Goal: Use online tool/utility: Utilize a website feature to perform a specific function

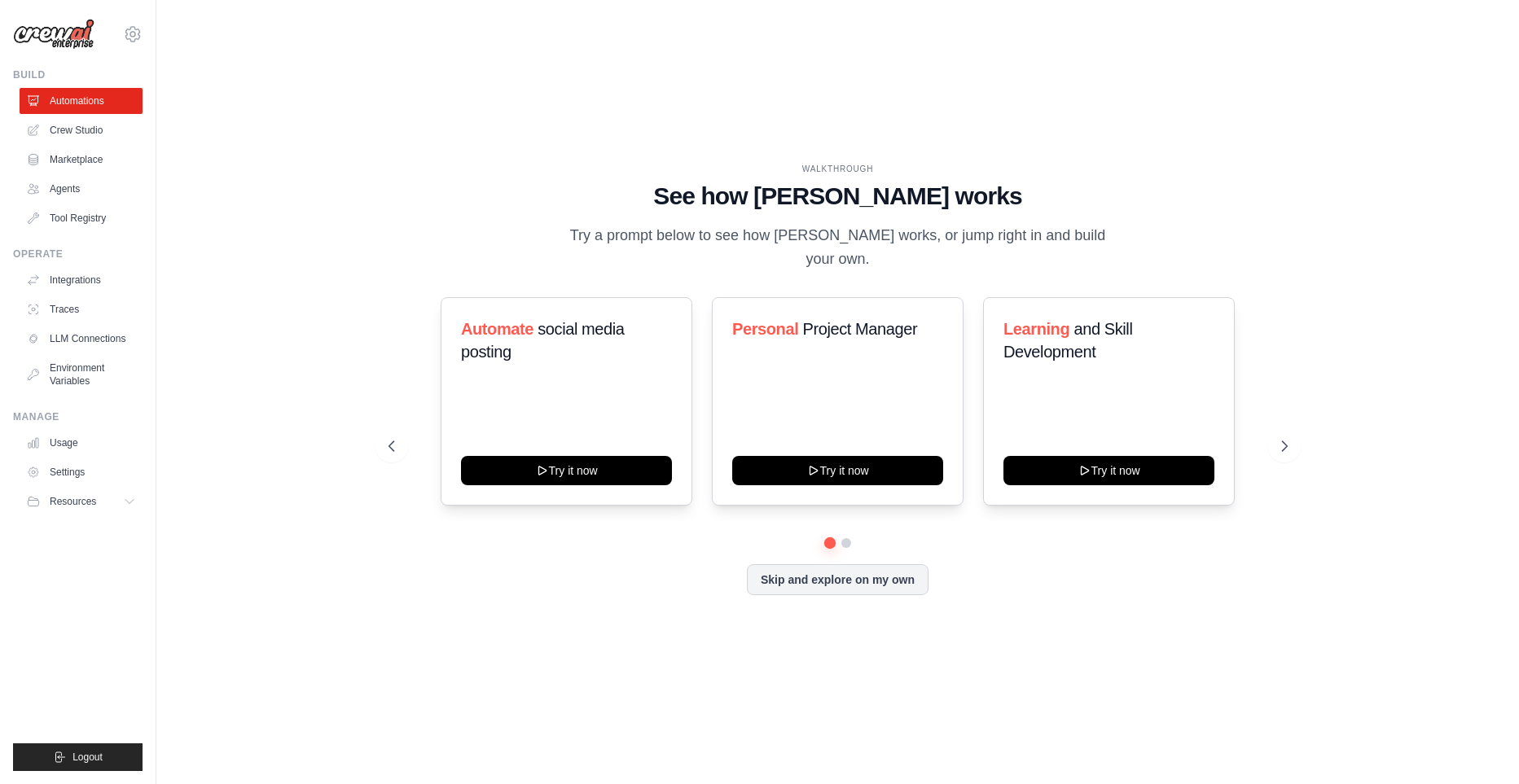
click at [64, 115] on ul "Automations Crew Studio Marketplace Agents Tool Registry" at bounding box center [82, 159] width 123 height 143
click at [77, 129] on link "Crew Studio" at bounding box center [83, 130] width 123 height 26
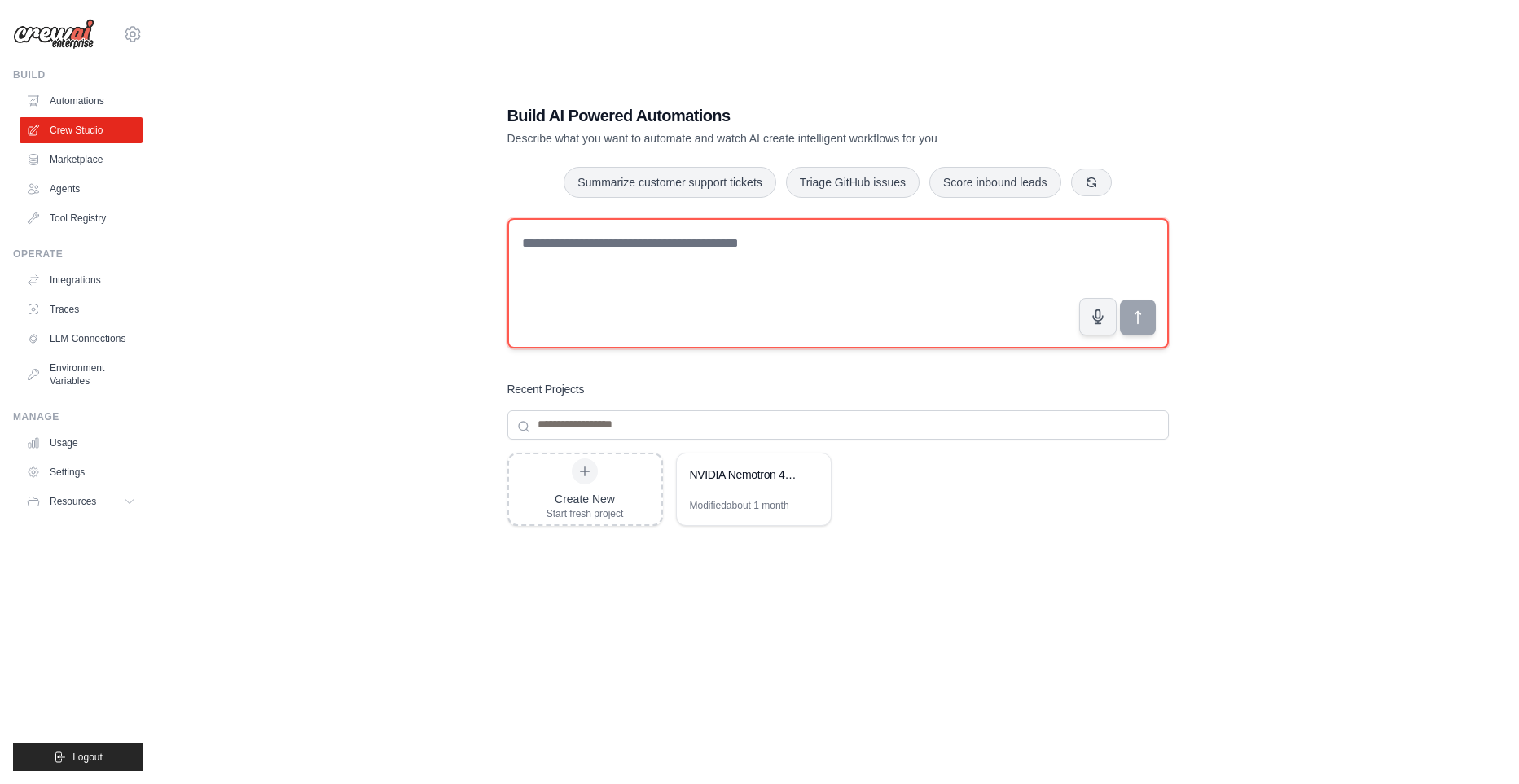
click at [836, 246] on textarea at bounding box center [838, 283] width 662 height 130
paste textarea "**********"
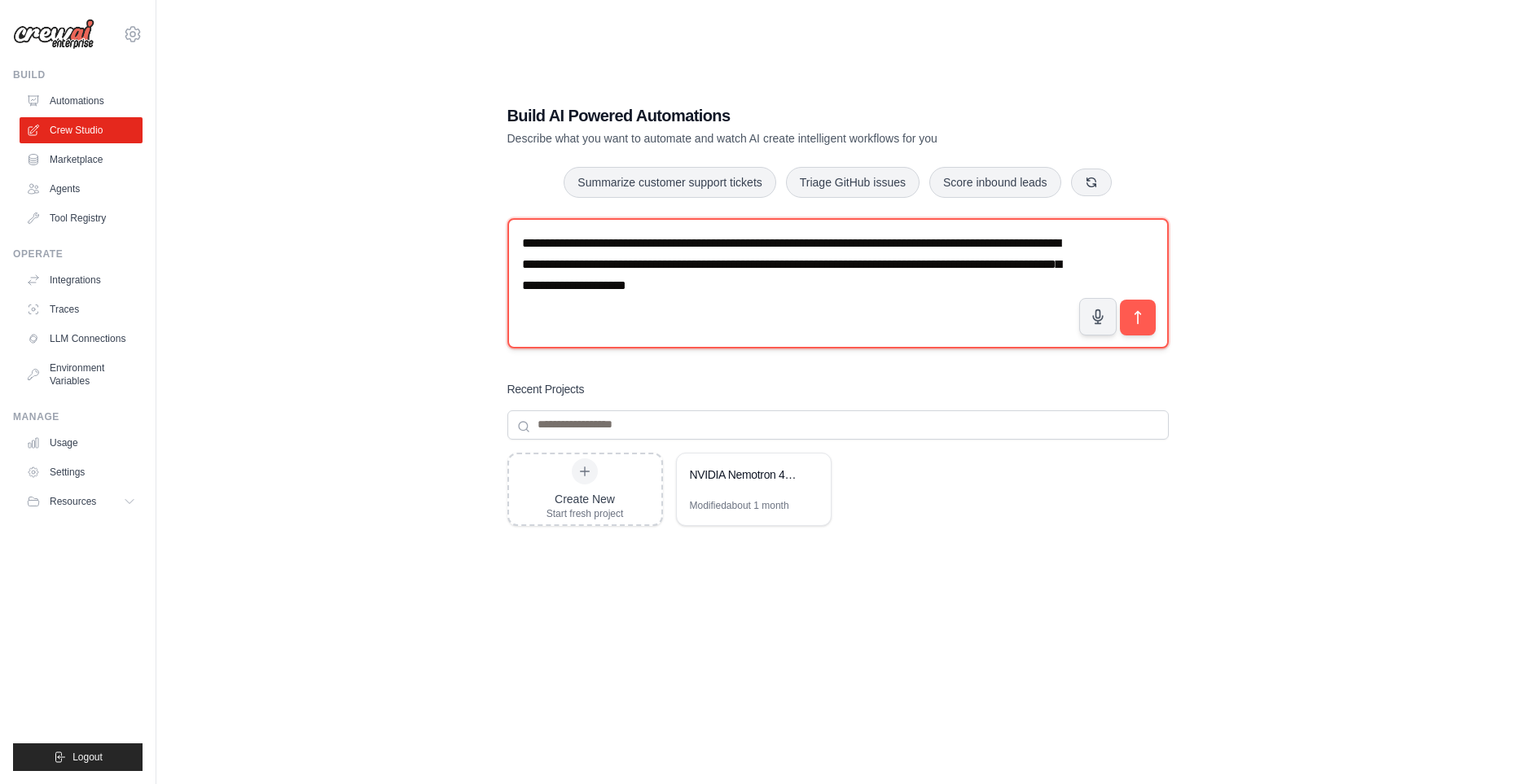
click at [967, 285] on textarea "**********" at bounding box center [838, 283] width 662 height 130
type textarea "**********"
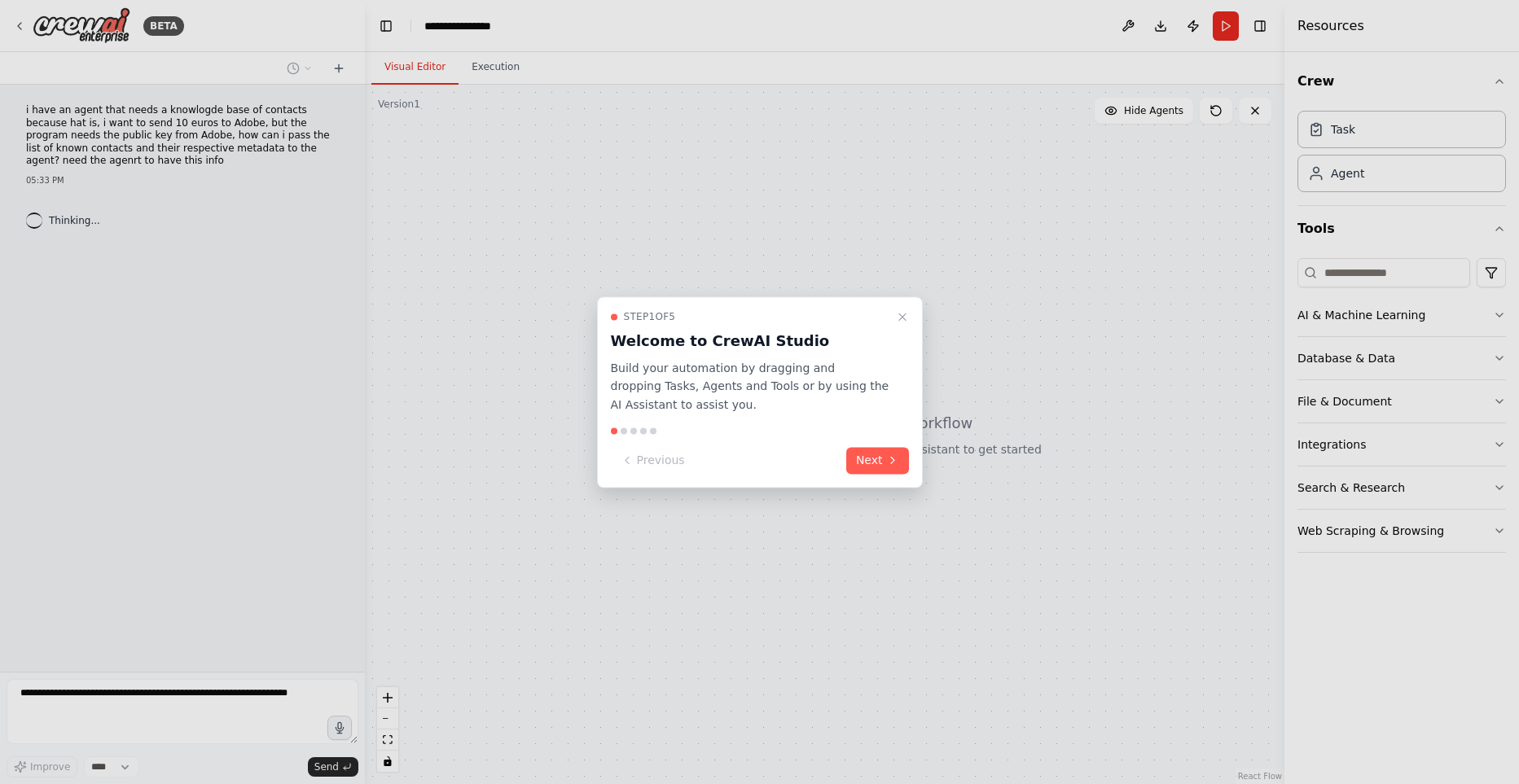
click at [886, 476] on div "Step 1 of 5 Welcome to CrewAI Studio Build your automation by dragging and drop…" at bounding box center [760, 392] width 326 height 192
click at [888, 462] on icon at bounding box center [893, 461] width 13 height 13
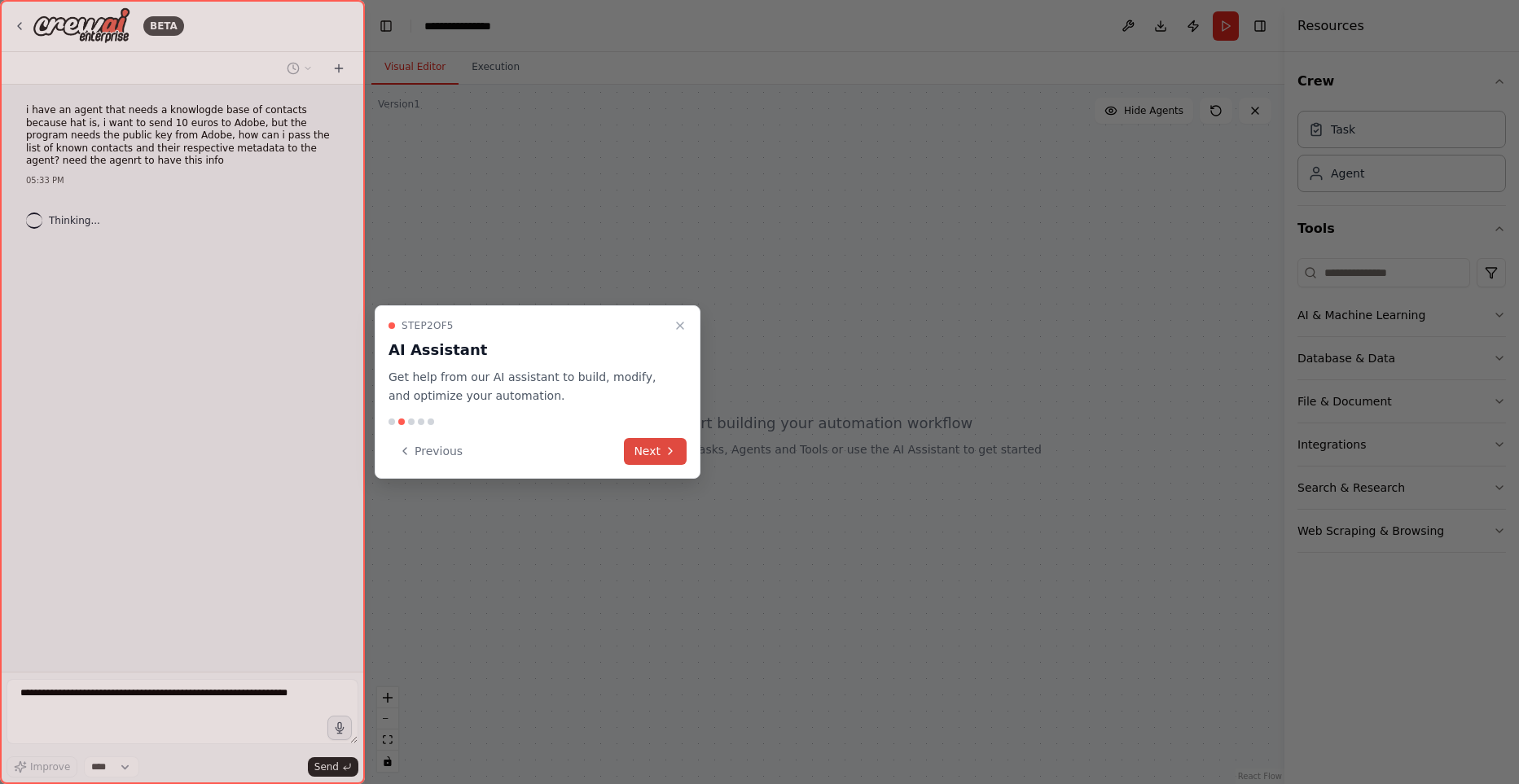
click at [664, 459] on button "Next" at bounding box center [655, 452] width 63 height 27
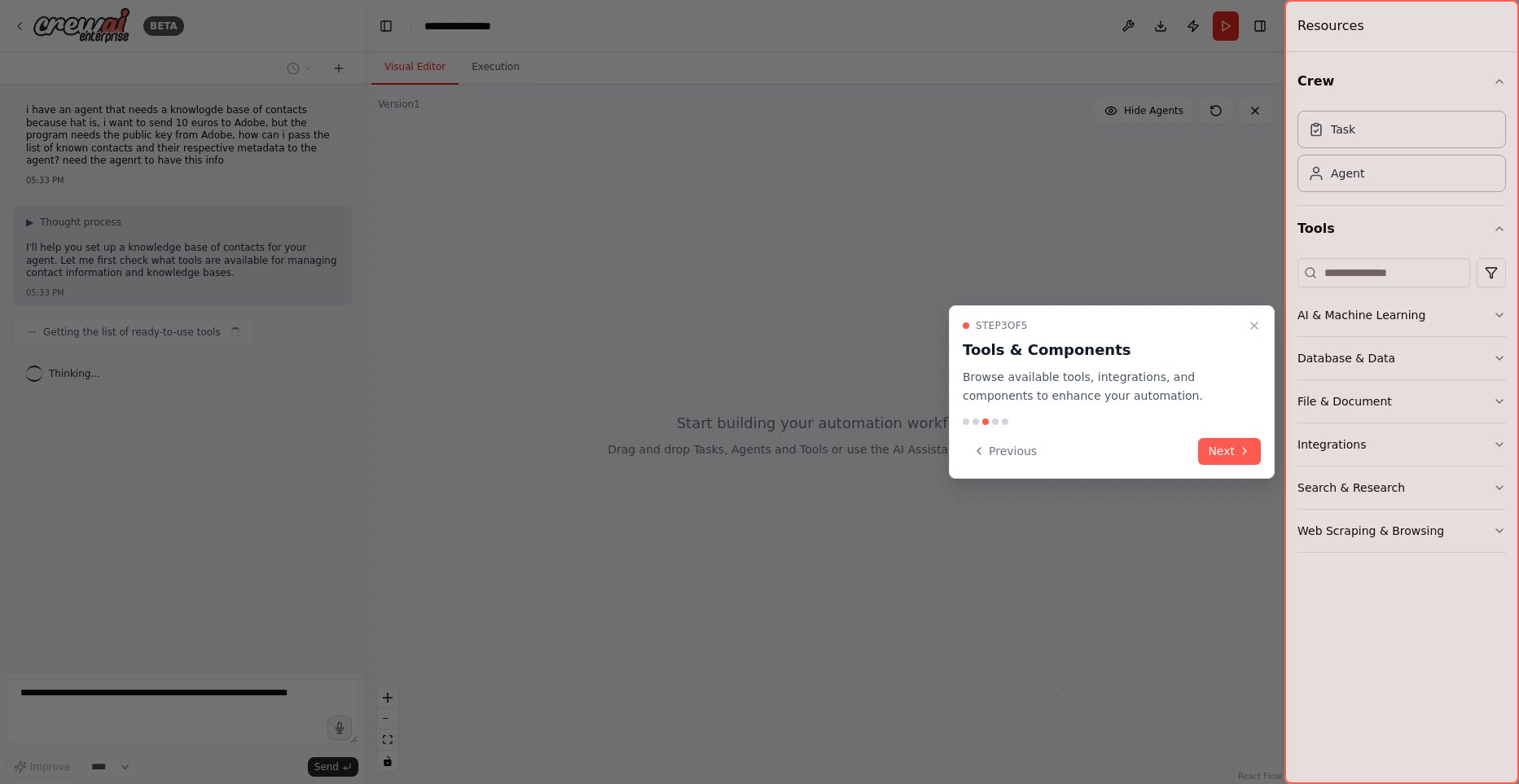
click at [1238, 459] on button "Next" at bounding box center [1229, 452] width 63 height 27
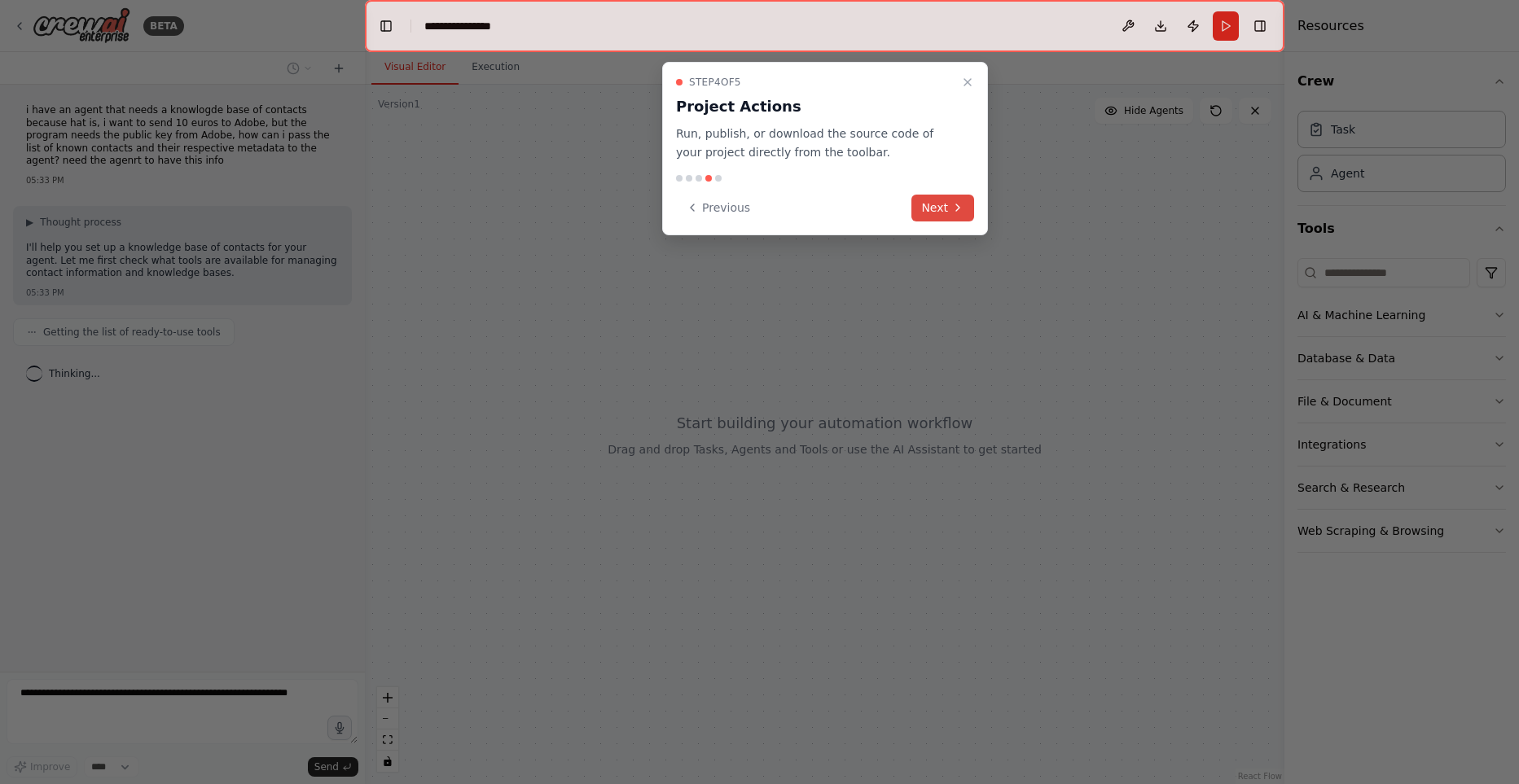
click at [943, 205] on button "Next" at bounding box center [943, 208] width 63 height 27
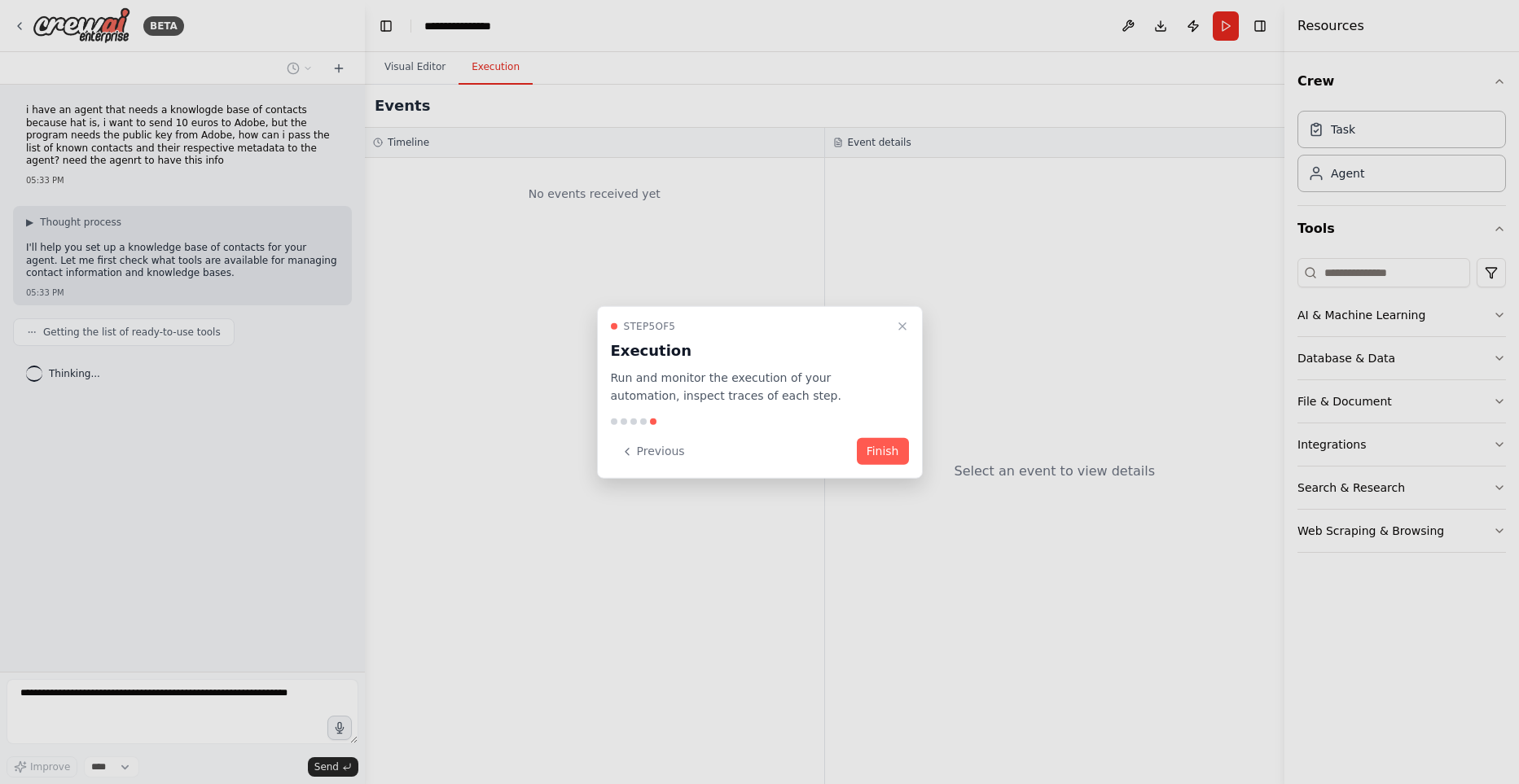
click at [886, 442] on button "Finish" at bounding box center [883, 452] width 52 height 27
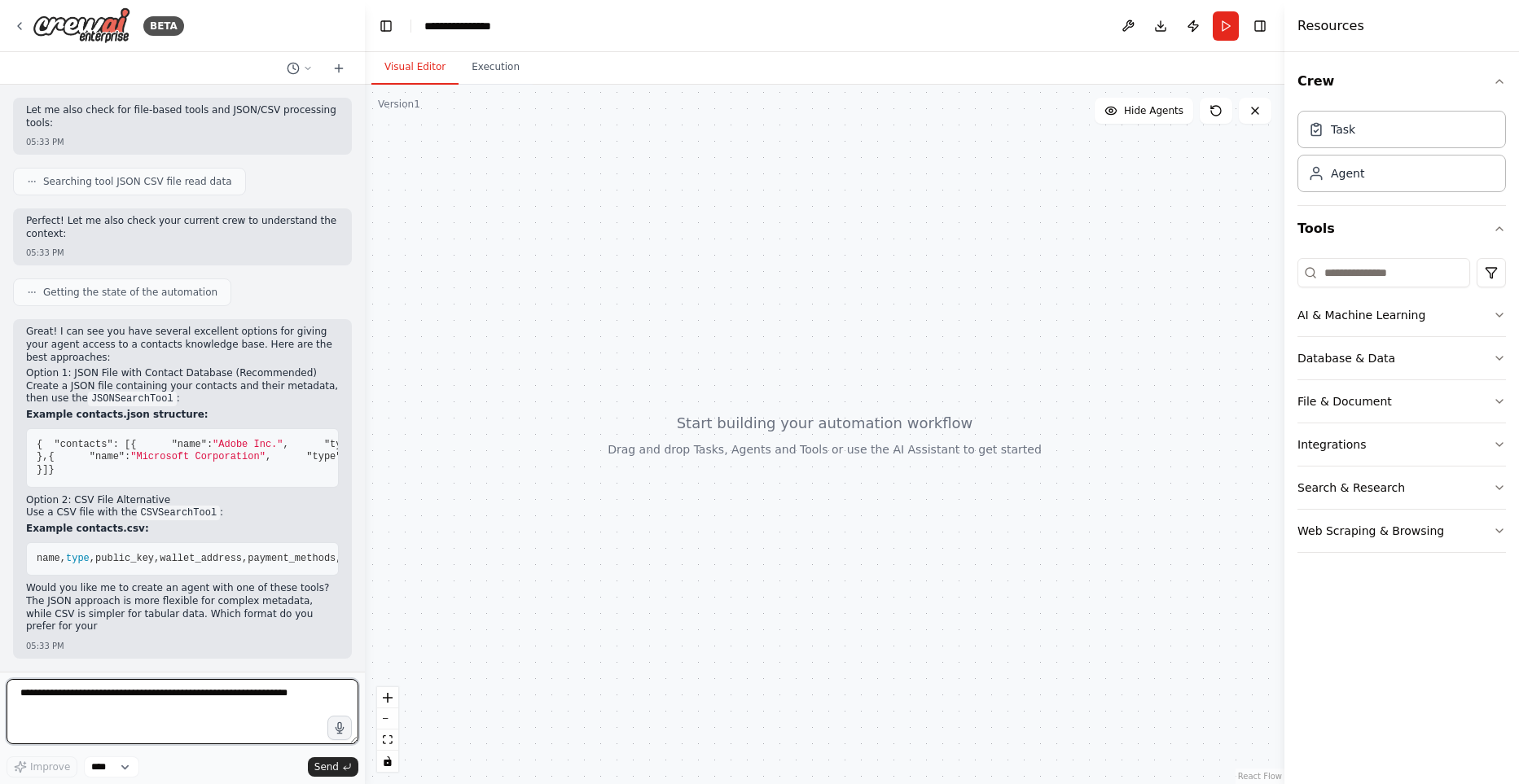
scroll to position [598, 0]
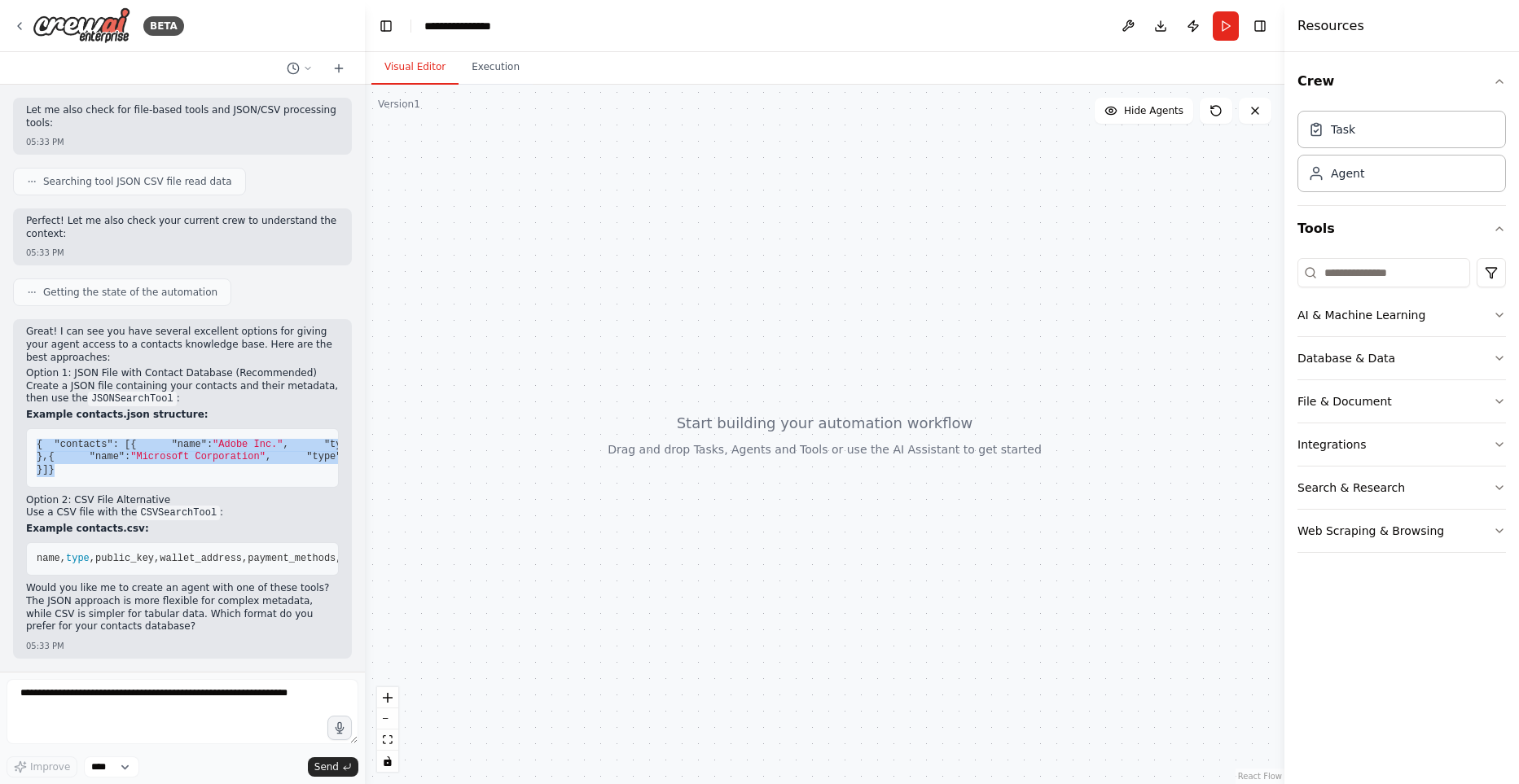
drag, startPoint x: 64, startPoint y: 446, endPoint x: 14, endPoint y: 173, distance: 277.5
click at [26, 428] on pre "{ "contacts" : [ { "name" : "Adobe Inc." , "type" : "company" , "public_key" : …" at bounding box center [181, 457] width 312 height 60
copy code "{ "contacts" : [ { "name" : "Adobe Inc." , "type" : "company" , "public_key" : …"
